Goal: Task Accomplishment & Management: Manage account settings

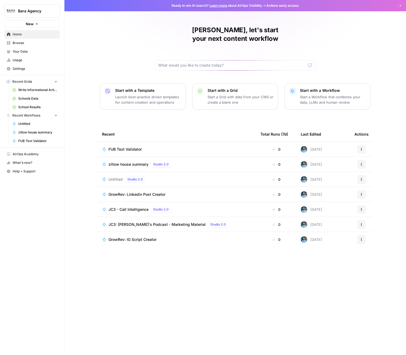
click at [28, 52] on span "Your Data" at bounding box center [35, 51] width 45 height 5
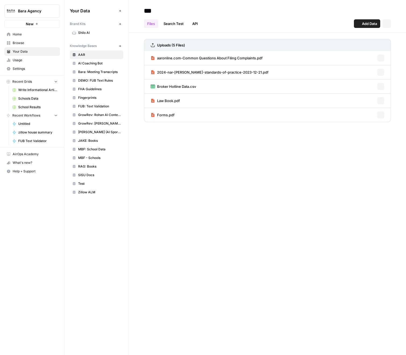
click at [28, 59] on span "Usage" at bounding box center [35, 60] width 45 height 5
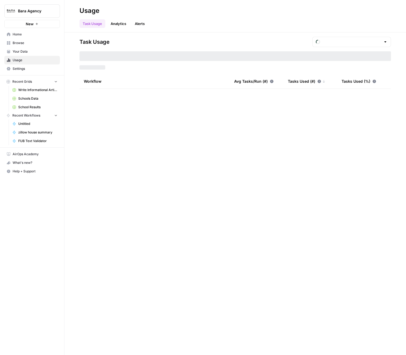
type input "August Tasks"
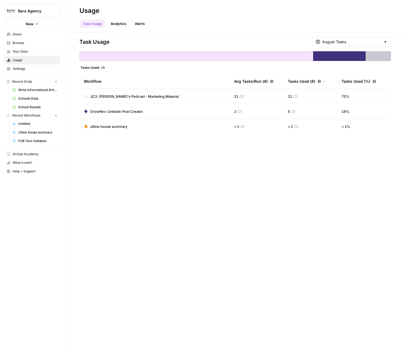
click at [30, 66] on span "Settings" at bounding box center [35, 68] width 45 height 5
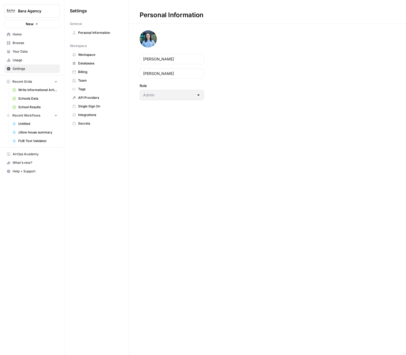
click at [93, 81] on span "Team" at bounding box center [99, 80] width 43 height 5
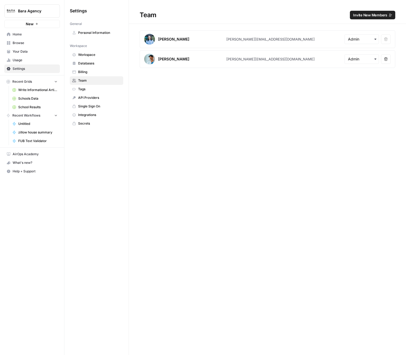
click at [42, 62] on span "Usage" at bounding box center [35, 60] width 45 height 5
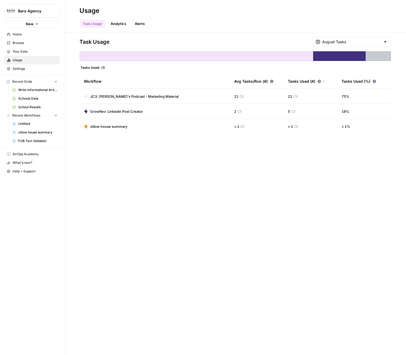
click at [41, 41] on span "Browse" at bounding box center [35, 43] width 45 height 5
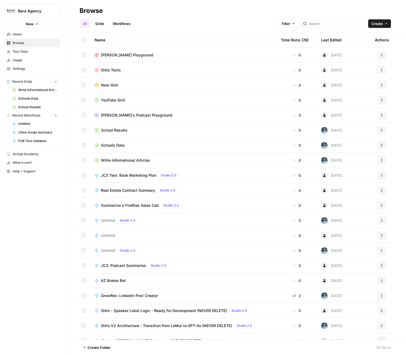
click at [35, 62] on span "Usage" at bounding box center [35, 60] width 45 height 5
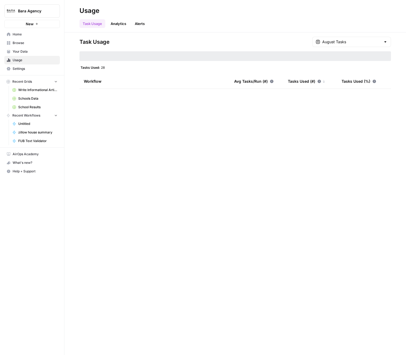
click at [33, 71] on span "Settings" at bounding box center [35, 68] width 45 height 5
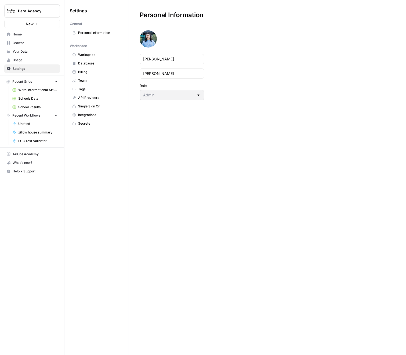
click at [105, 78] on link "Team" at bounding box center [96, 80] width 53 height 9
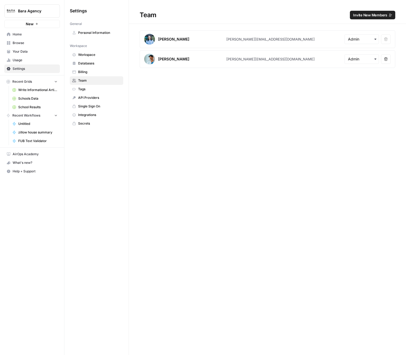
click at [375, 16] on span "Invite New Members" at bounding box center [370, 14] width 34 height 5
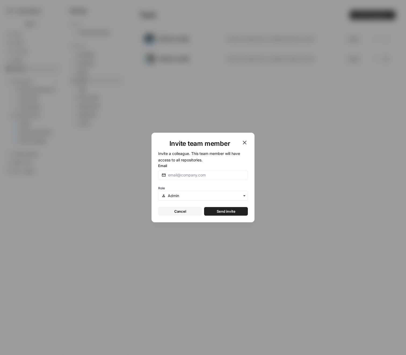
click at [193, 172] on div at bounding box center [203, 175] width 90 height 10
type input "[PERSON_NAME][EMAIL_ADDRESS][DOMAIN_NAME]"
click at [207, 155] on span "Invite a colleague. This team member will have access to all repositories." at bounding box center [199, 156] width 82 height 11
click at [224, 210] on span "Send invite" at bounding box center [226, 211] width 19 height 5
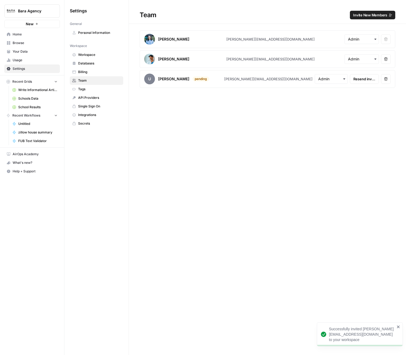
click at [46, 11] on span "Bara Agency" at bounding box center [34, 10] width 33 height 5
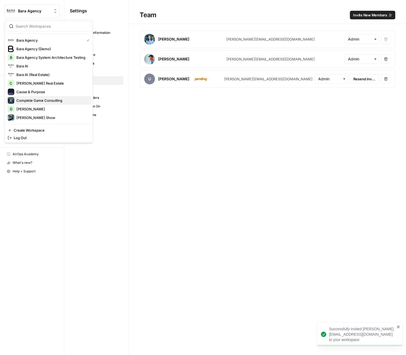
click at [47, 100] on span "Complete Game Consulting" at bounding box center [51, 100] width 71 height 5
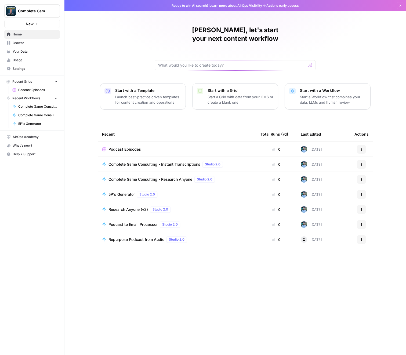
click at [29, 69] on span "Settings" at bounding box center [35, 68] width 45 height 5
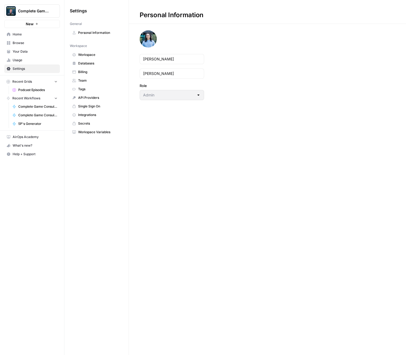
click at [91, 84] on link "Team" at bounding box center [96, 80] width 53 height 9
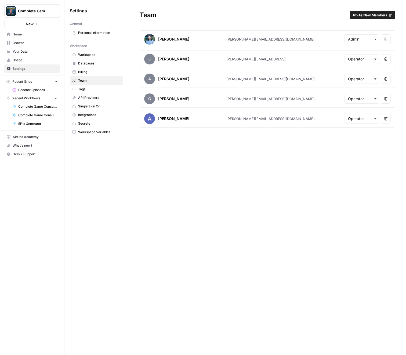
click at [387, 59] on icon "button" at bounding box center [386, 59] width 3 height 3
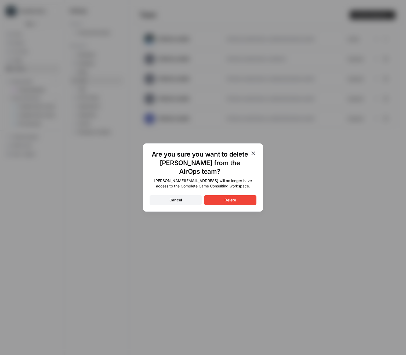
click at [237, 204] on button "Delete" at bounding box center [230, 200] width 52 height 10
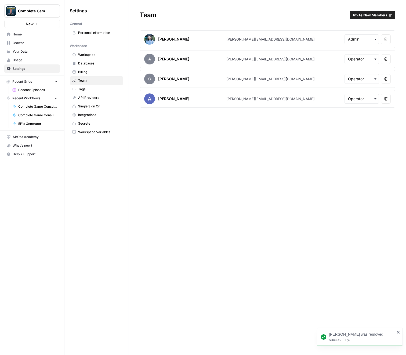
click at [371, 12] on span "Invite New Members" at bounding box center [370, 14] width 34 height 5
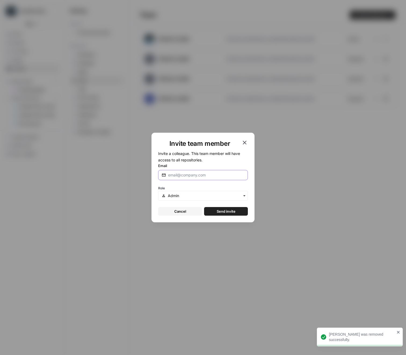
click at [192, 176] on input "Email" at bounding box center [206, 175] width 76 height 5
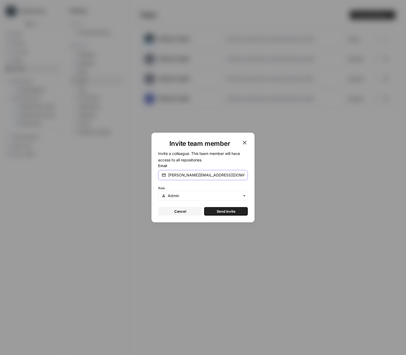
type input "[PERSON_NAME][EMAIL_ADDRESS][DOMAIN_NAME]"
click at [217, 160] on form "Invite a colleague. This team member will have access to all repositories. Emai…" at bounding box center [203, 183] width 90 height 66
click at [227, 209] on span "Send invite" at bounding box center [226, 211] width 19 height 5
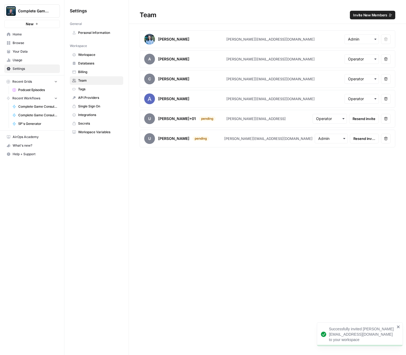
click at [41, 11] on span "Complete Game Consulting" at bounding box center [34, 10] width 33 height 5
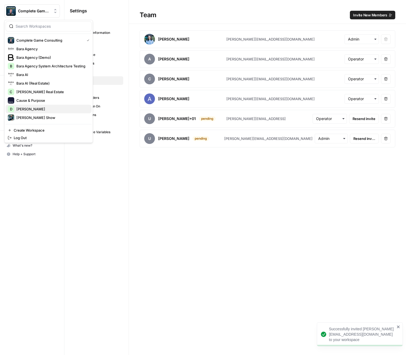
scroll to position [11, 0]
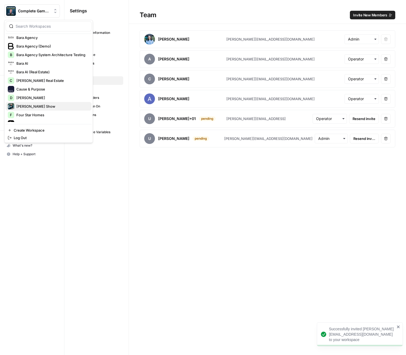
click at [43, 106] on span "[PERSON_NAME] Show" at bounding box center [51, 106] width 71 height 5
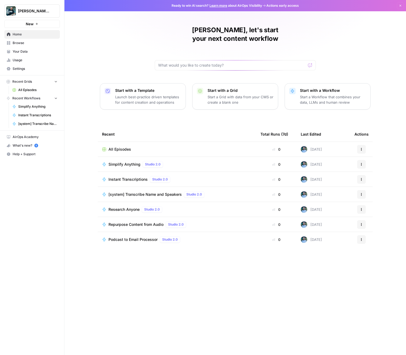
click at [31, 60] on span "Usage" at bounding box center [35, 60] width 45 height 5
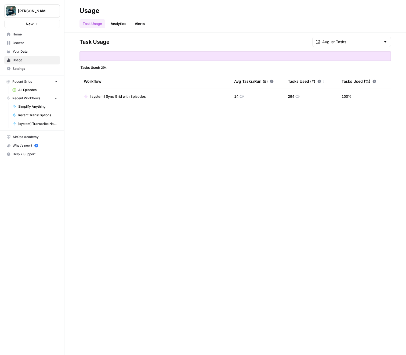
click at [31, 52] on span "Your Data" at bounding box center [35, 51] width 45 height 5
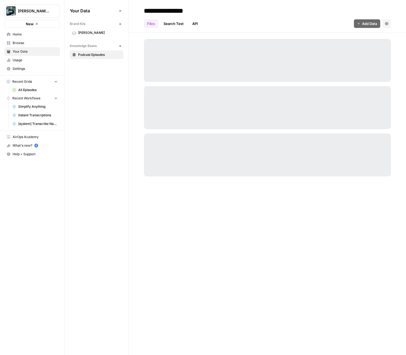
click at [30, 69] on span "Settings" at bounding box center [35, 68] width 45 height 5
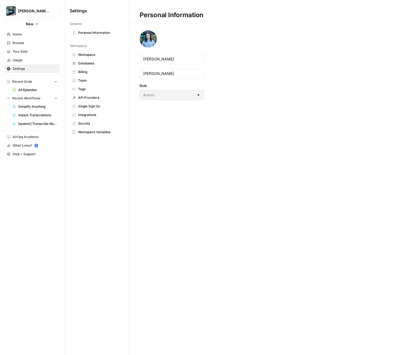
click at [108, 78] on span "Team" at bounding box center [99, 80] width 43 height 5
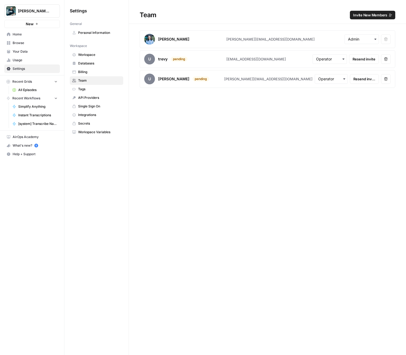
click at [386, 63] on button "Remove user" at bounding box center [386, 59] width 10 height 10
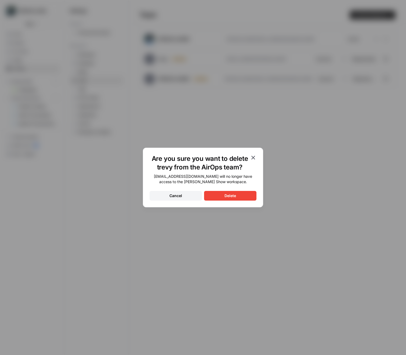
click at [246, 189] on div "trevy@prestige.social will no longer have access to the Ed Mylett Show workspac…" at bounding box center [203, 187] width 107 height 27
click at [246, 210] on div "Are you sure you want to delete trevy from the AirOps team? trevy@prestige.soci…" at bounding box center [203, 177] width 406 height 355
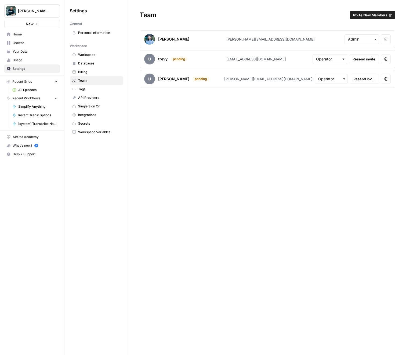
click at [386, 60] on icon "button" at bounding box center [386, 59] width 4 height 4
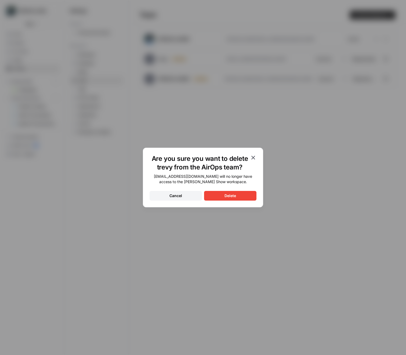
click at [189, 191] on div "trevy@prestige.social will no longer have access to the Ed Mylett Show workspac…" at bounding box center [203, 187] width 107 height 27
click at [185, 195] on button "Cancel" at bounding box center [176, 196] width 52 height 10
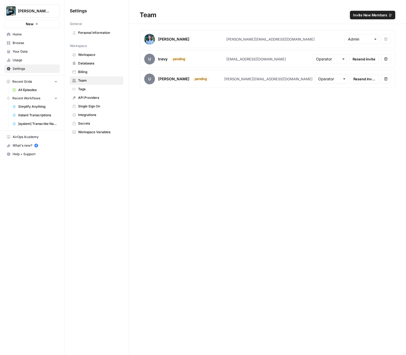
click at [361, 16] on span "Invite New Members" at bounding box center [370, 14] width 34 height 5
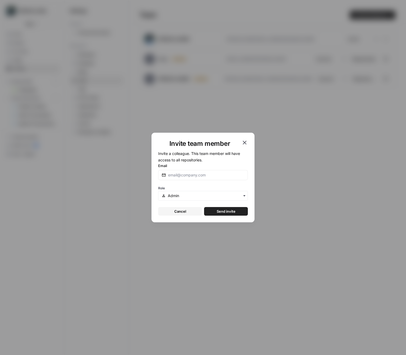
click at [192, 171] on div at bounding box center [203, 175] width 90 height 10
type input "jiM@jimc"
type input "[PERSON_NAME][EMAIL_ADDRESS][DOMAIN_NAME]"
click at [230, 213] on span "Send invite" at bounding box center [226, 211] width 19 height 5
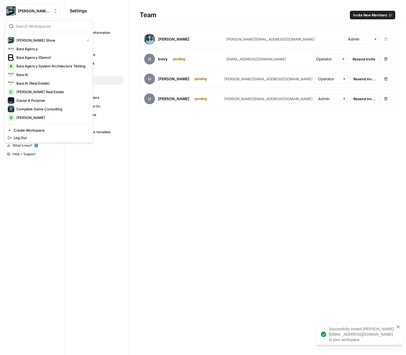
click at [41, 12] on span "[PERSON_NAME] Show" at bounding box center [34, 10] width 33 height 5
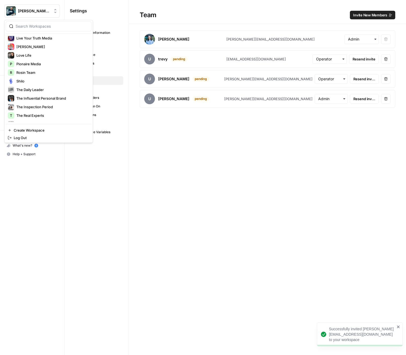
scroll to position [175, 0]
click at [39, 46] on span "[PERSON_NAME]" at bounding box center [51, 46] width 71 height 5
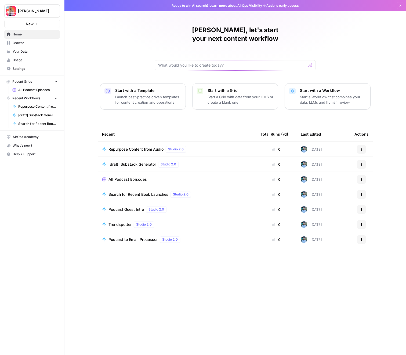
click at [22, 67] on span "Settings" at bounding box center [35, 68] width 45 height 5
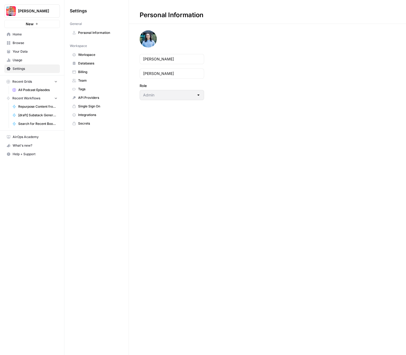
click at [95, 83] on link "Team" at bounding box center [96, 80] width 53 height 9
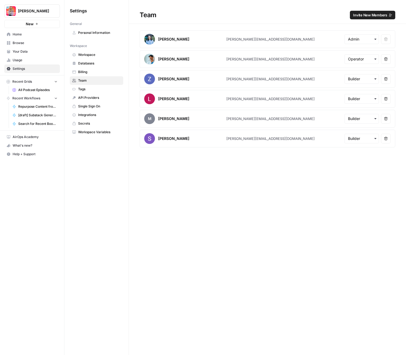
click at [373, 16] on span "Invite New Members" at bounding box center [370, 14] width 34 height 5
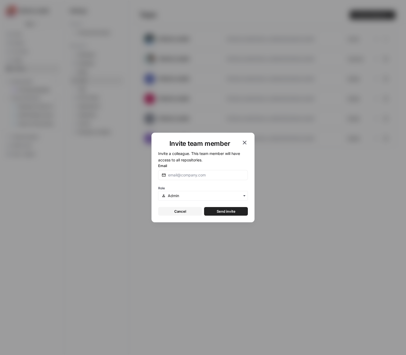
click at [190, 179] on div at bounding box center [203, 175] width 90 height 10
type input "[PERSON_NAME][EMAIL_ADDRESS][DOMAIN_NAME]"
click at [199, 166] on label "Email" at bounding box center [203, 165] width 90 height 5
click at [199, 173] on input "[PERSON_NAME][EMAIL_ADDRESS][DOMAIN_NAME]" at bounding box center [206, 175] width 76 height 5
click at [230, 213] on span "Send invite" at bounding box center [226, 211] width 19 height 5
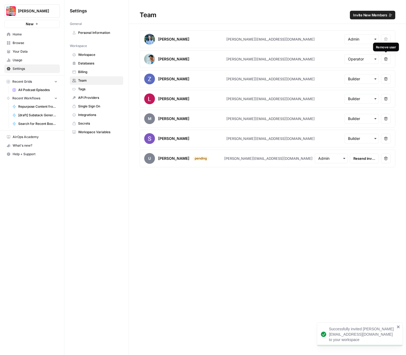
click at [388, 58] on icon "button" at bounding box center [386, 59] width 4 height 4
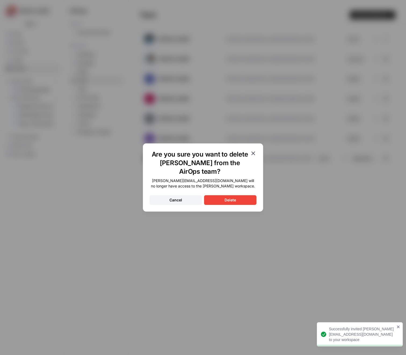
click at [239, 201] on button "Delete" at bounding box center [230, 200] width 52 height 10
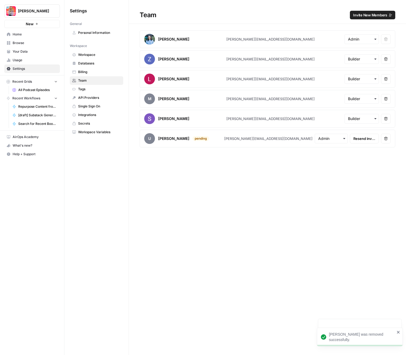
click at [22, 10] on span "[PERSON_NAME]" at bounding box center [34, 10] width 33 height 5
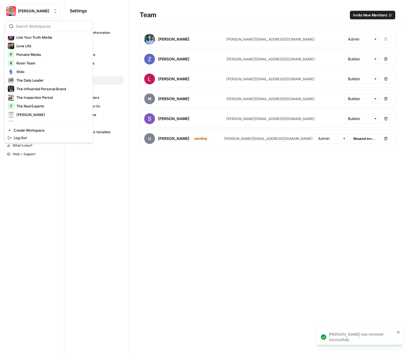
scroll to position [198, 0]
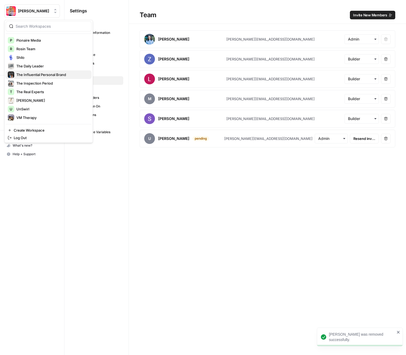
click at [48, 76] on span "The Influential Personal Brand" at bounding box center [51, 74] width 71 height 5
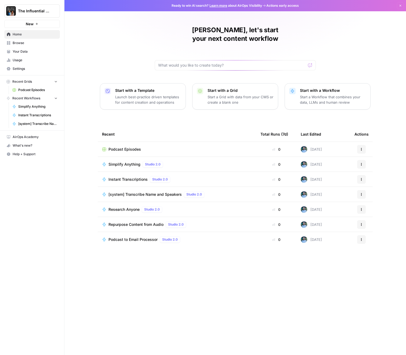
click at [30, 70] on span "Settings" at bounding box center [35, 68] width 45 height 5
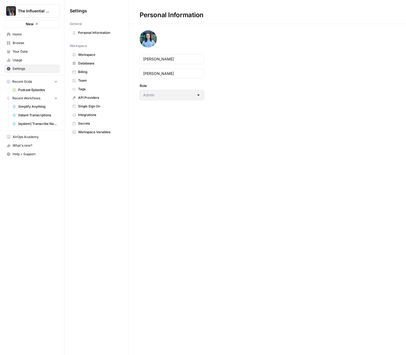
click at [90, 82] on span "Team" at bounding box center [99, 80] width 43 height 5
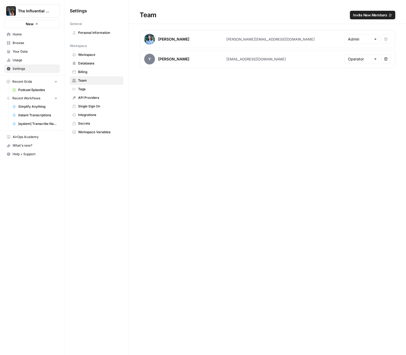
click at [363, 15] on span "Invite New Members" at bounding box center [370, 14] width 34 height 5
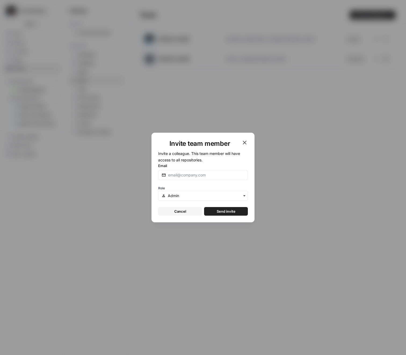
click at [212, 172] on div at bounding box center [203, 175] width 90 height 10
type input "[PERSON_NAME][EMAIL_ADDRESS][DOMAIN_NAME]"
click at [238, 210] on button "Send invite" at bounding box center [226, 211] width 44 height 9
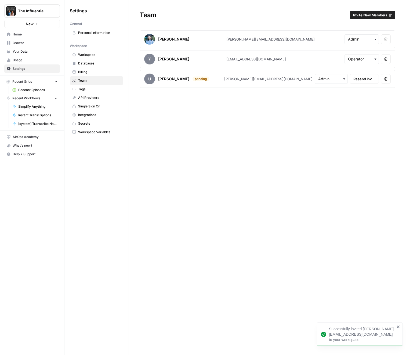
click at [24, 13] on span "The Influential Personal Brand" at bounding box center [34, 10] width 33 height 5
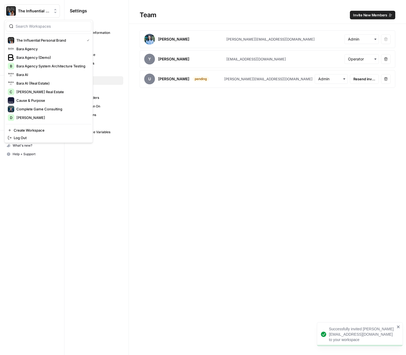
scroll to position [198, 0]
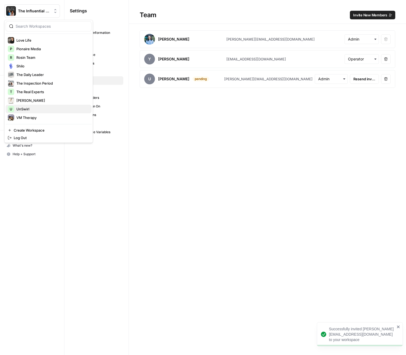
click at [33, 108] on span "UnSwirl" at bounding box center [51, 108] width 71 height 5
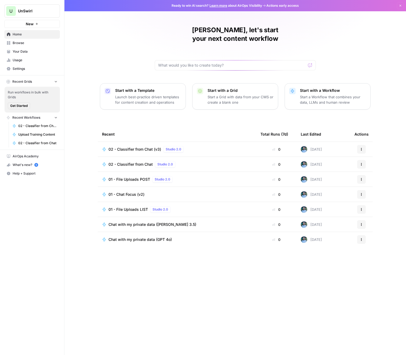
click at [22, 50] on span "Your Data" at bounding box center [35, 51] width 45 height 5
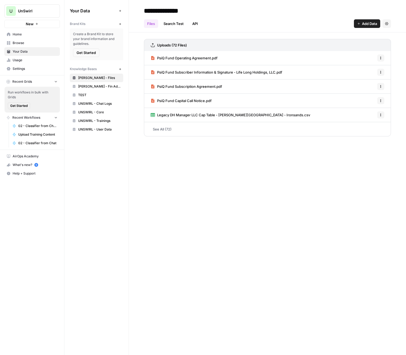
click at [22, 44] on span "Browse" at bounding box center [35, 43] width 45 height 5
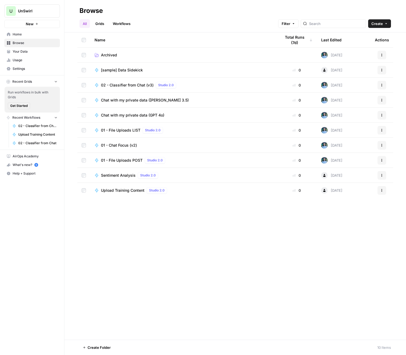
click at [24, 62] on span "Usage" at bounding box center [35, 60] width 45 height 5
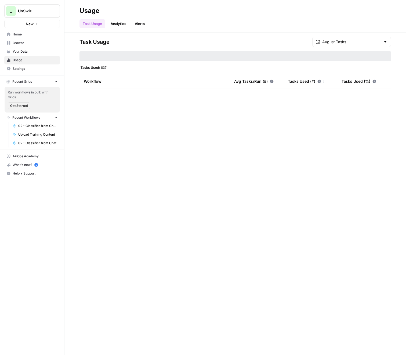
click at [24, 66] on span "Settings" at bounding box center [35, 68] width 45 height 5
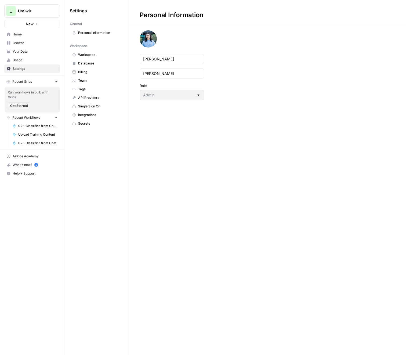
click at [87, 81] on span "Team" at bounding box center [99, 80] width 43 height 5
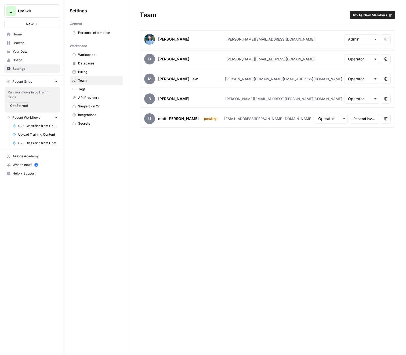
click at [387, 121] on button "Remove user" at bounding box center [386, 119] width 10 height 10
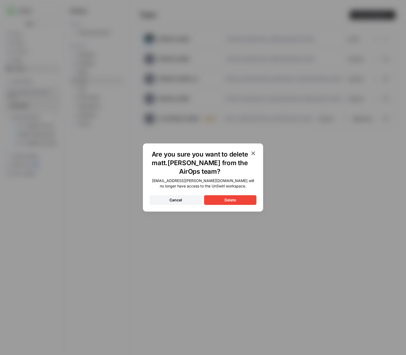
click at [228, 200] on div "Delete" at bounding box center [231, 200] width 12 height 5
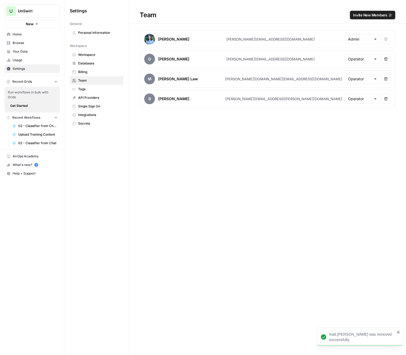
click at [370, 17] on span "Invite New Members" at bounding box center [370, 14] width 34 height 5
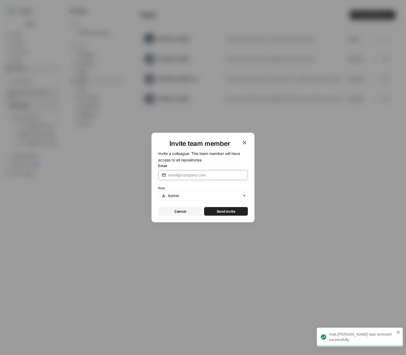
click at [185, 177] on input "Email" at bounding box center [206, 175] width 76 height 5
type input "[PERSON_NAME][EMAIL_ADDRESS][DOMAIN_NAME]"
click at [238, 210] on button "Send invite" at bounding box center [226, 211] width 44 height 9
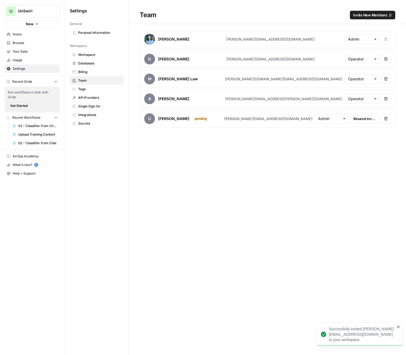
click at [241, 216] on div "Team Invite New Members [PERSON_NAME] [PERSON_NAME][EMAIL_ADDRESS][DOMAIN_NAME]…" at bounding box center [267, 177] width 277 height 355
